Goal: Share content

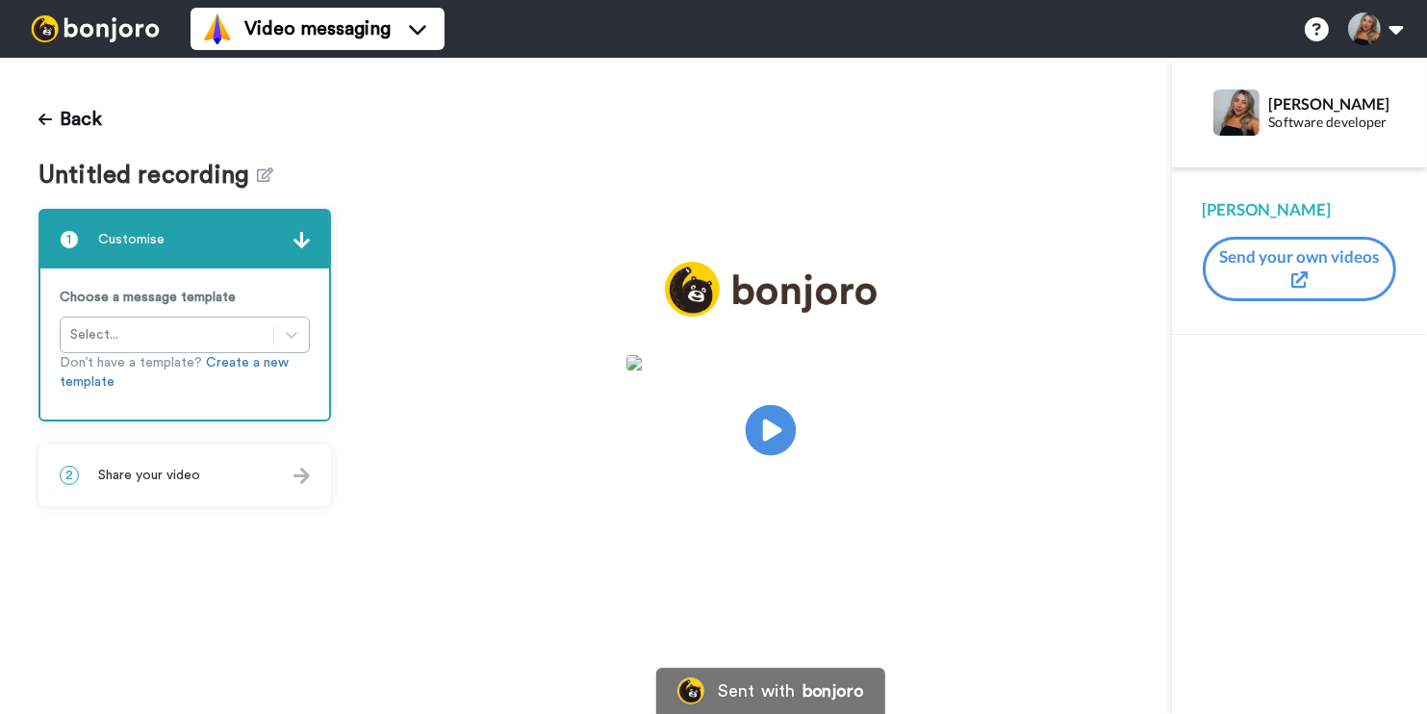
click at [775, 431] on icon "Play/Pause" at bounding box center [771, 430] width 51 height 91
click at [115, 173] on span "Untitled recording" at bounding box center [147, 176] width 219 height 28
click at [258, 172] on icon at bounding box center [266, 174] width 16 height 14
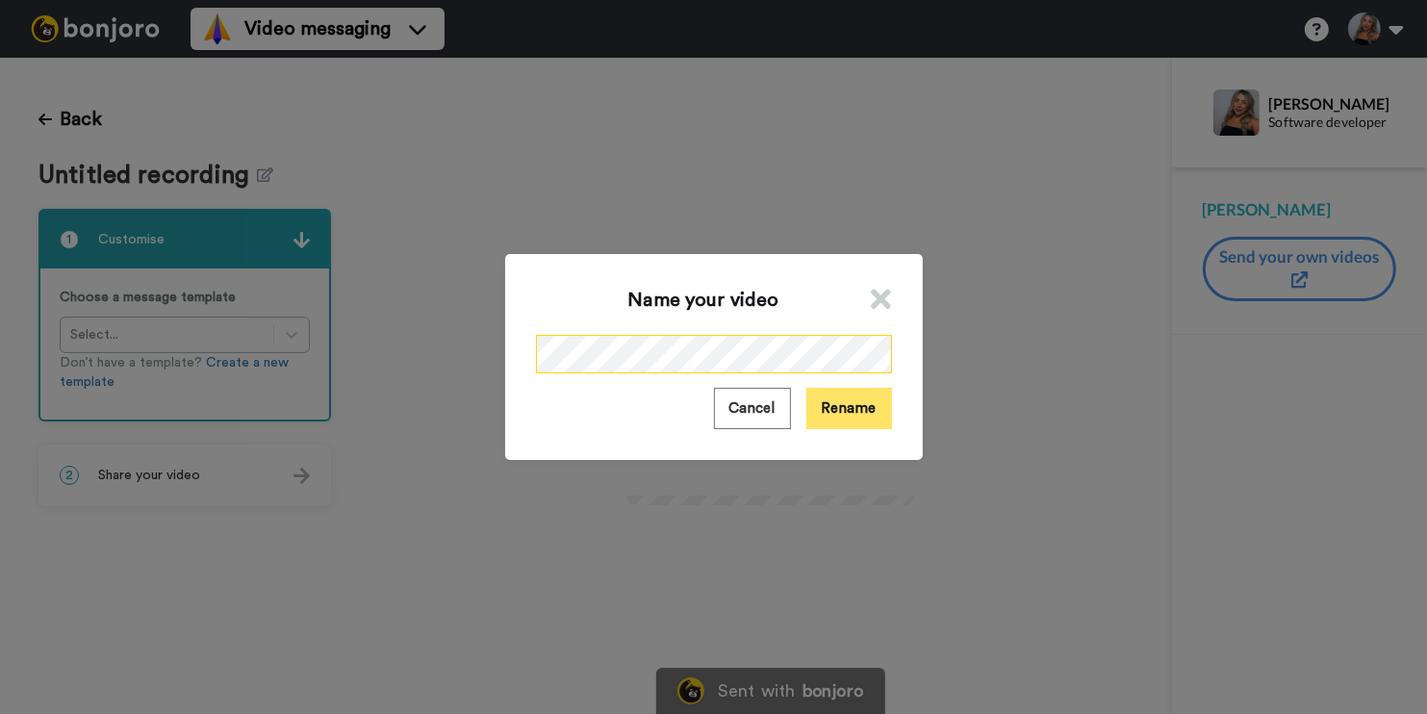
scroll to position [0, 40]
click at [851, 422] on button "Rename" at bounding box center [850, 408] width 86 height 41
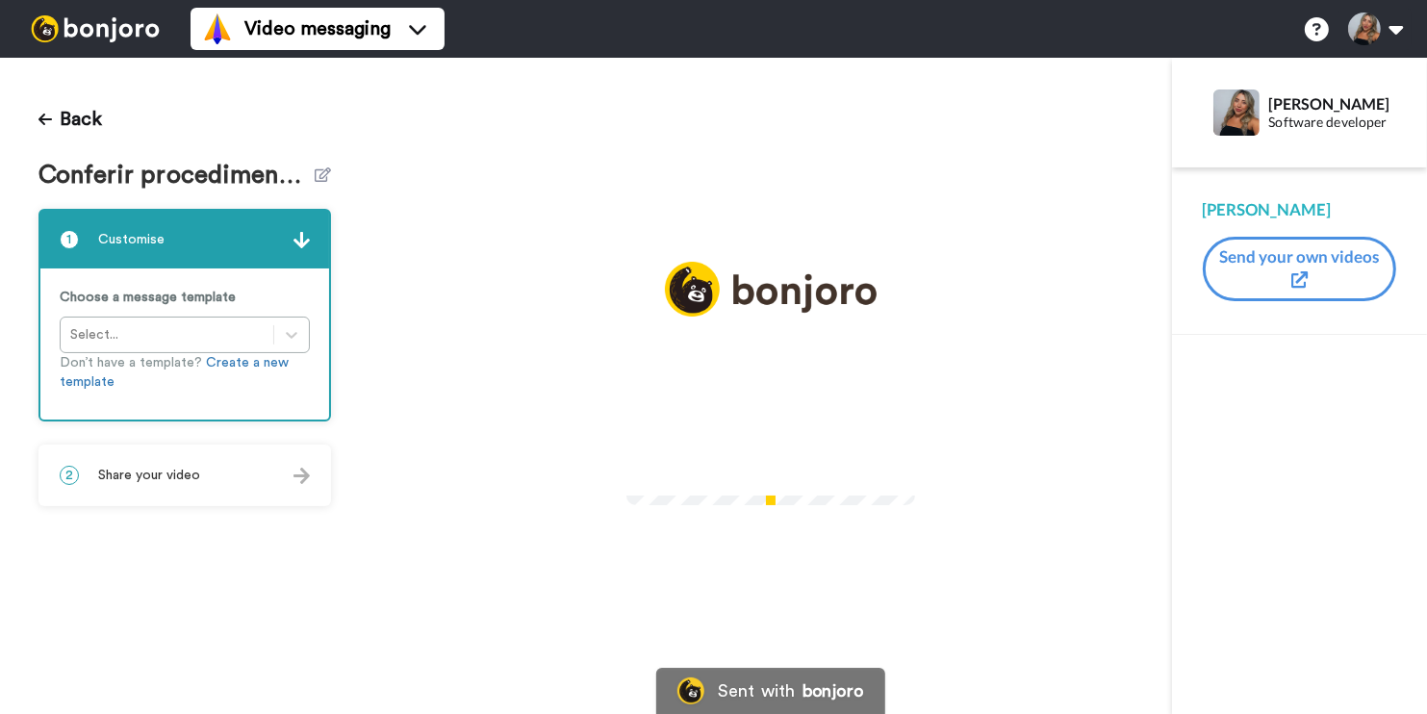
click at [158, 466] on span "Share your video" at bounding box center [149, 475] width 102 height 19
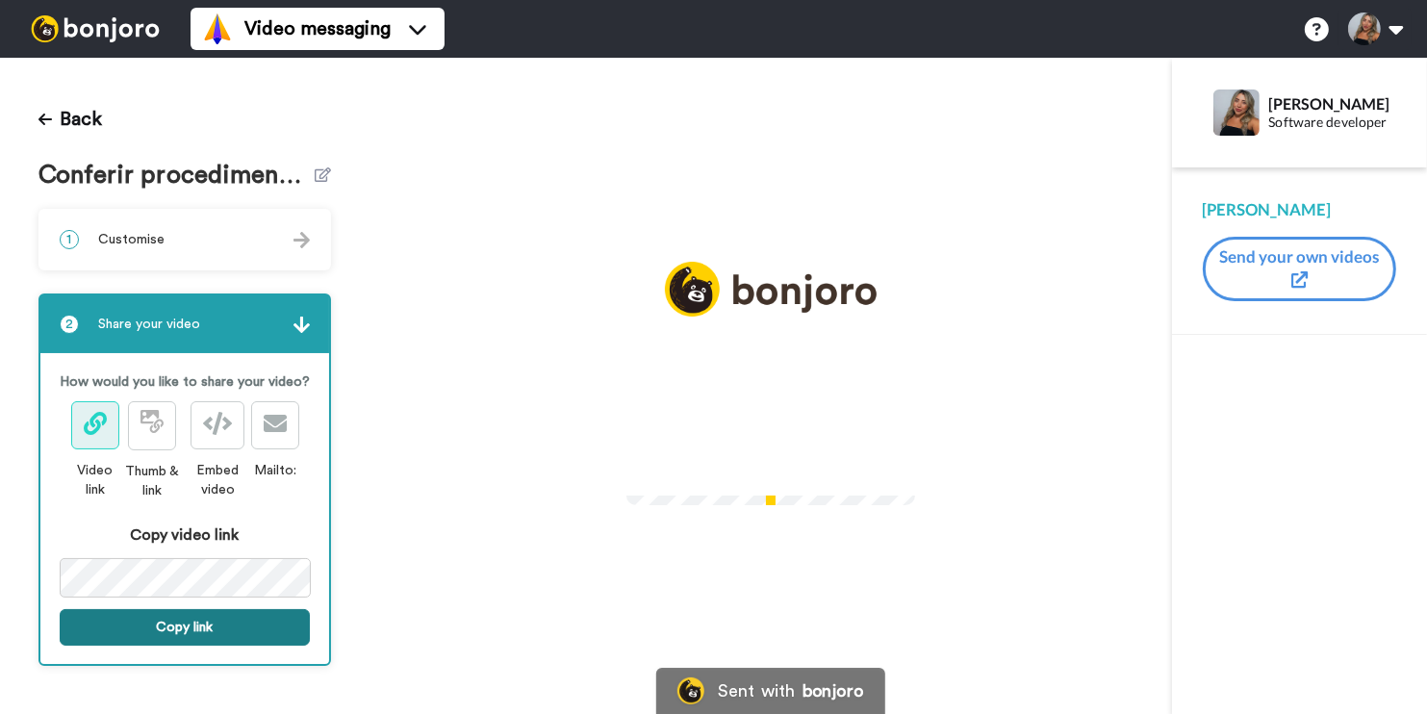
click at [130, 631] on button "Copy link" at bounding box center [185, 627] width 250 height 37
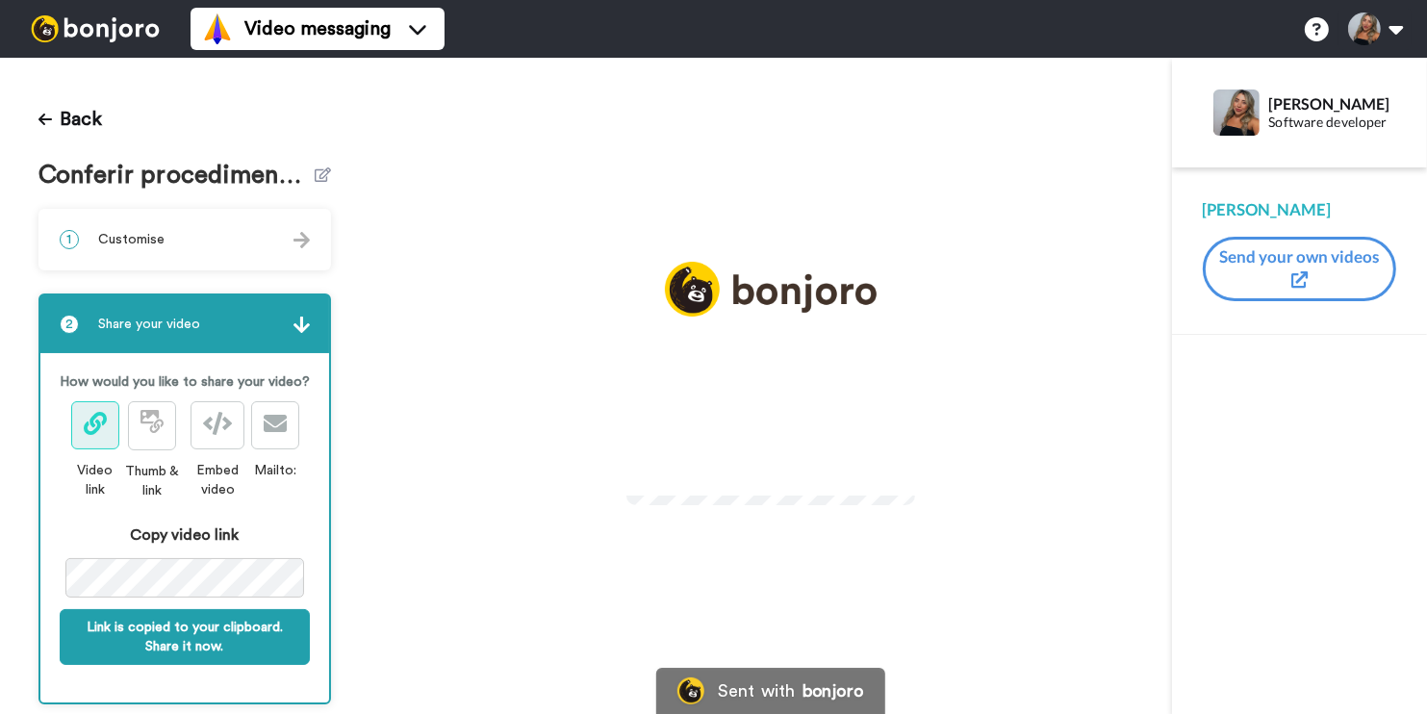
click at [905, 386] on video at bounding box center [771, 427] width 289 height 144
click at [765, 408] on icon at bounding box center [771, 430] width 51 height 51
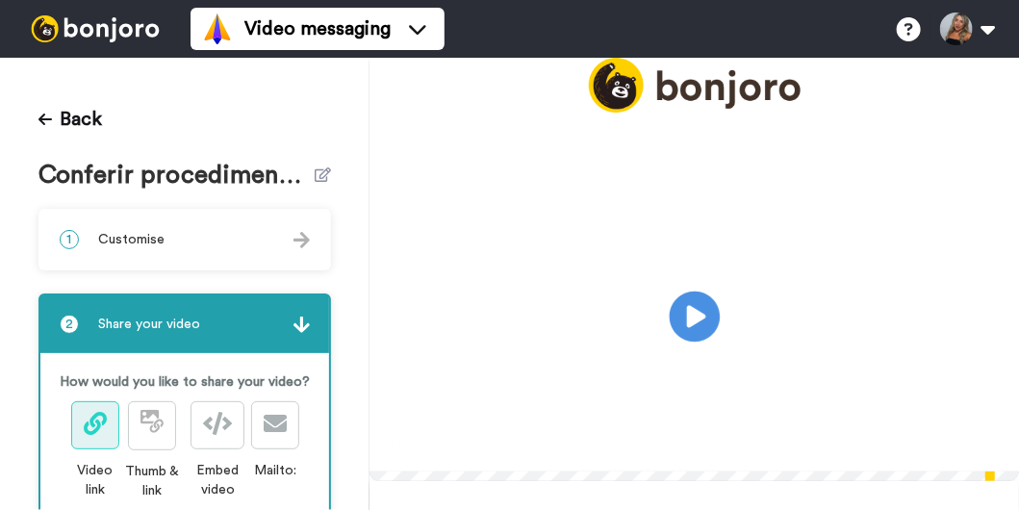
click at [696, 336] on icon "Play/Pause" at bounding box center [694, 315] width 51 height 91
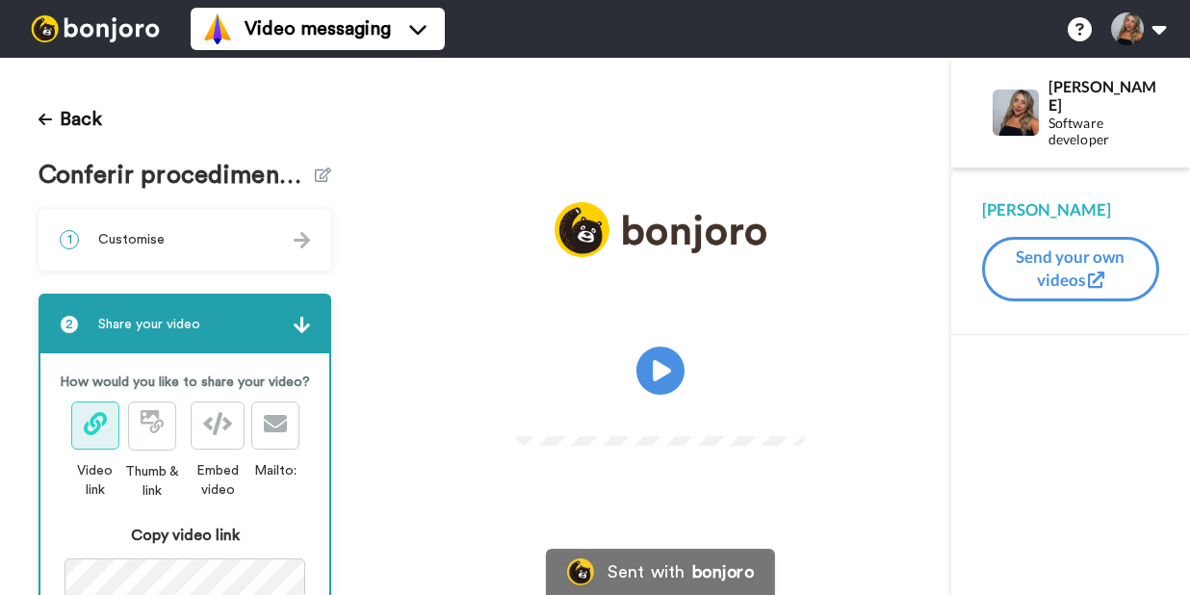
click at [805, 394] on video at bounding box center [660, 367] width 289 height 144
click at [435, 474] on div "Play/Pause 0:02 / 0:51" at bounding box center [660, 338] width 581 height 272
drag, startPoint x: 23, startPoint y: 1, endPoint x: 4, endPoint y: 10, distance: 21.1
click at [20, 2] on div at bounding box center [95, 29] width 191 height 58
